Goal: Task Accomplishment & Management: Use online tool/utility

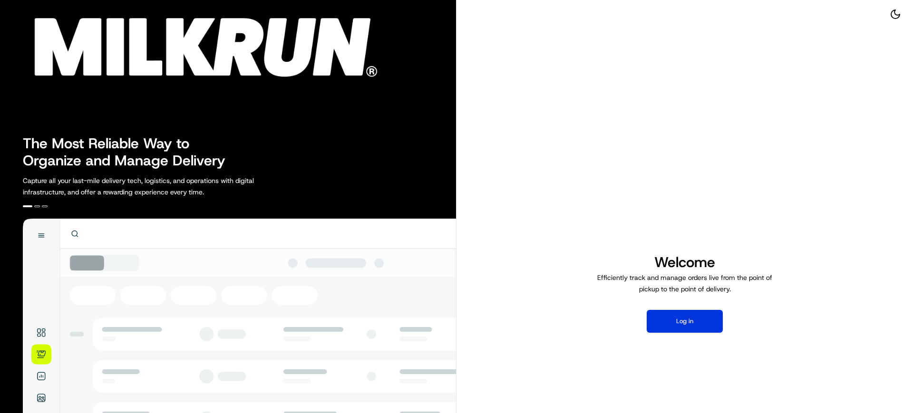
click at [690, 324] on button "Log in" at bounding box center [684, 321] width 76 height 23
